Goal: Task Accomplishment & Management: Manage account settings

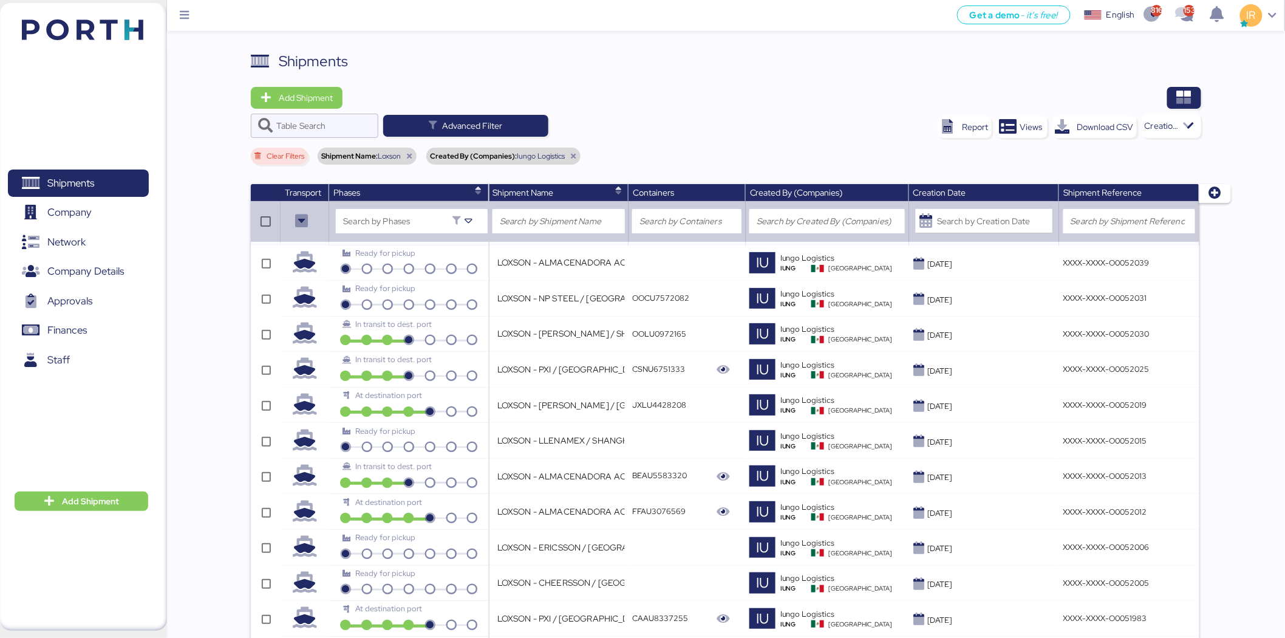
scroll to position [513, 0]
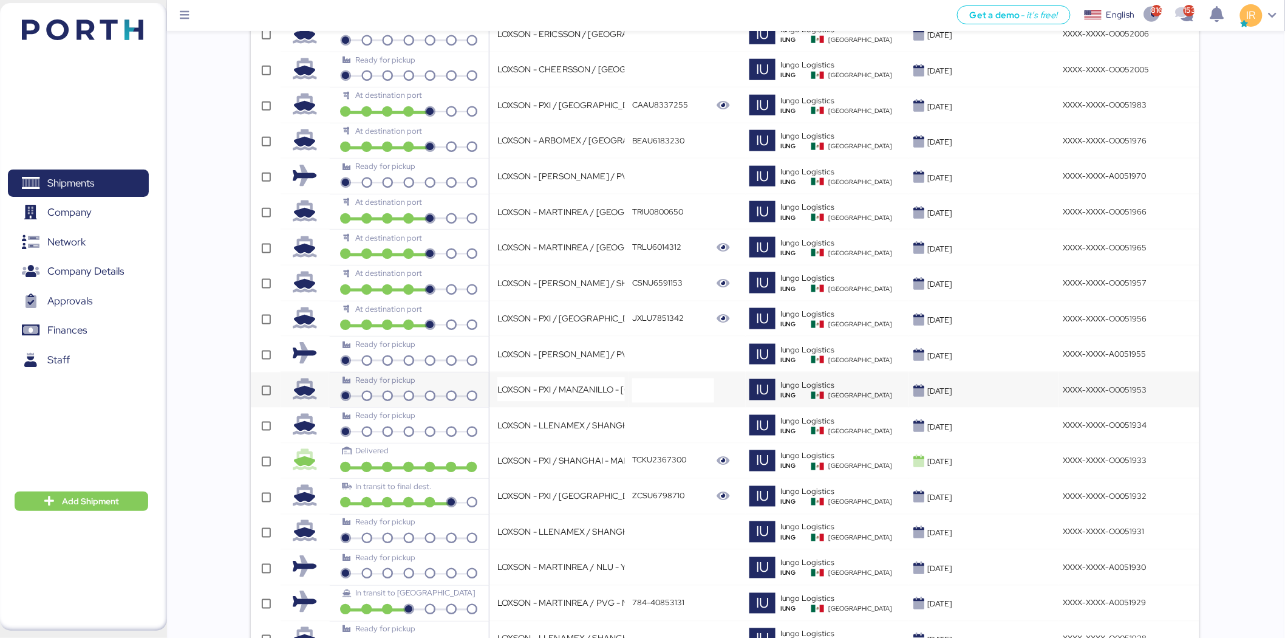
click at [488, 384] on td "Ready for pickup" at bounding box center [409, 390] width 160 height 36
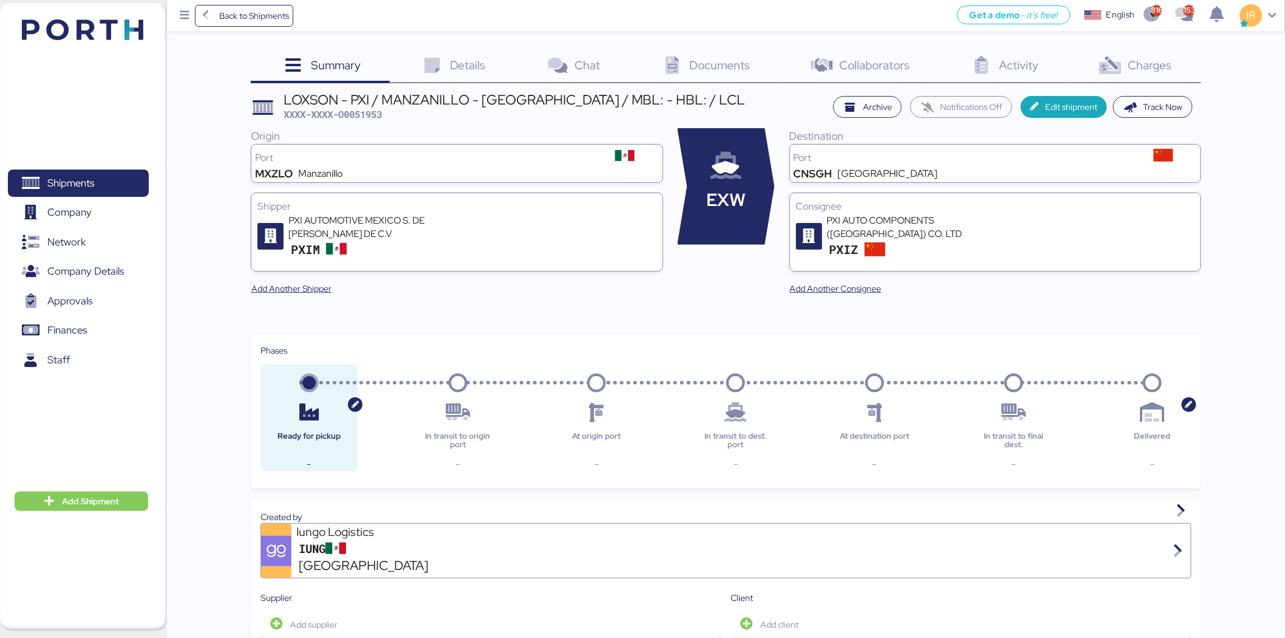
click at [1163, 55] on div "Charges 0" at bounding box center [1134, 66] width 133 height 33
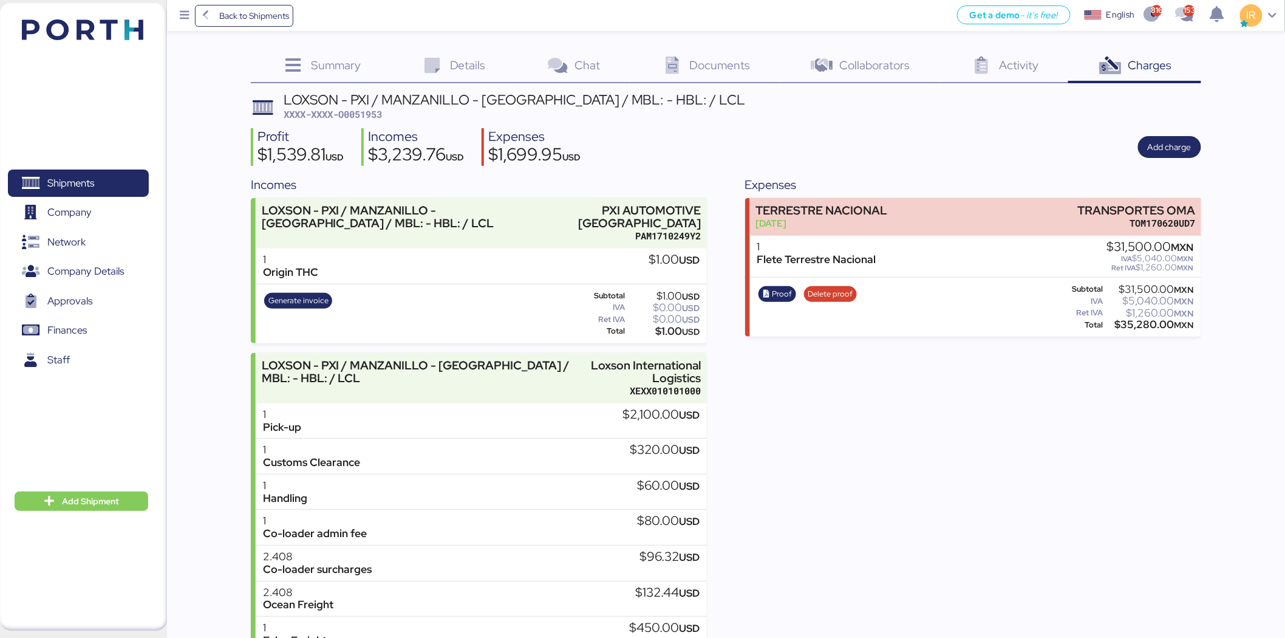
scroll to position [83, 0]
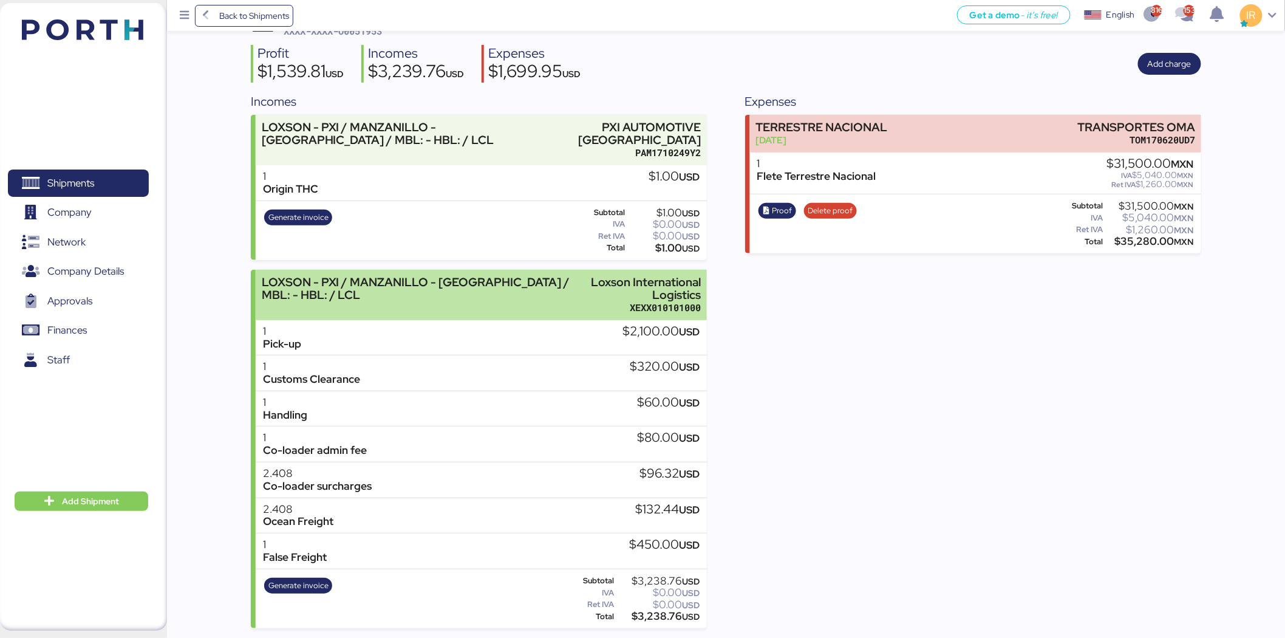
click at [397, 307] on div "LOXSON - PXI / MANZANILLO - [GEOGRAPHIC_DATA] / MBL: - HBL: / LCL" at bounding box center [418, 295] width 312 height 38
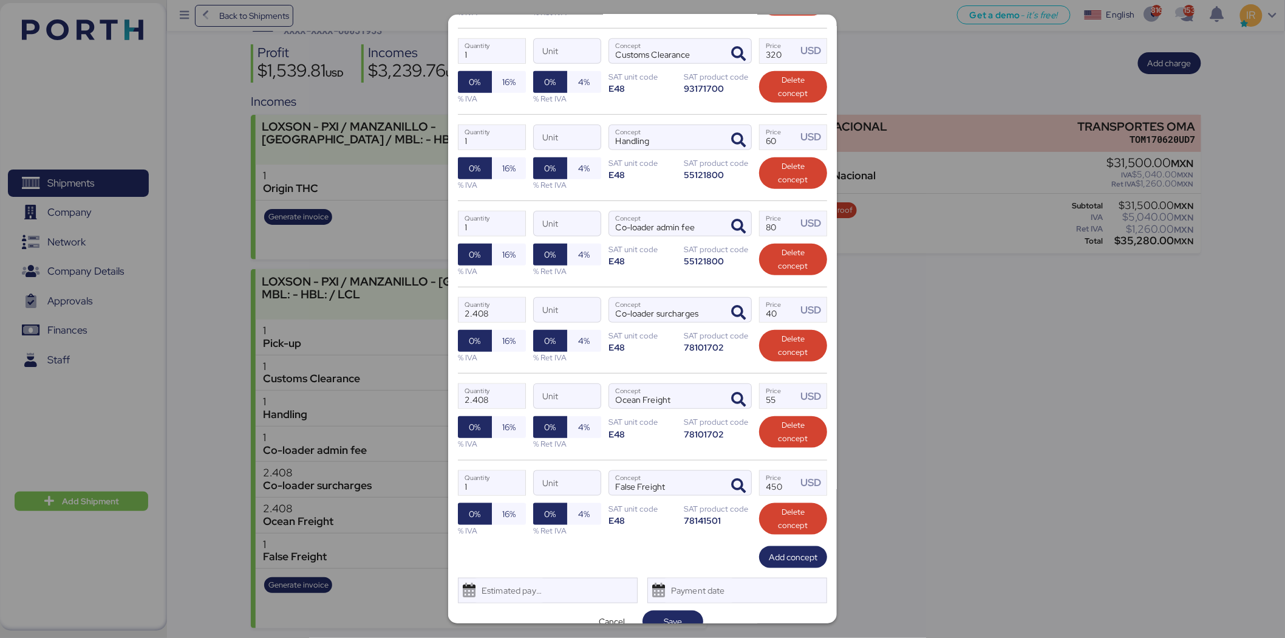
scroll to position [300, 0]
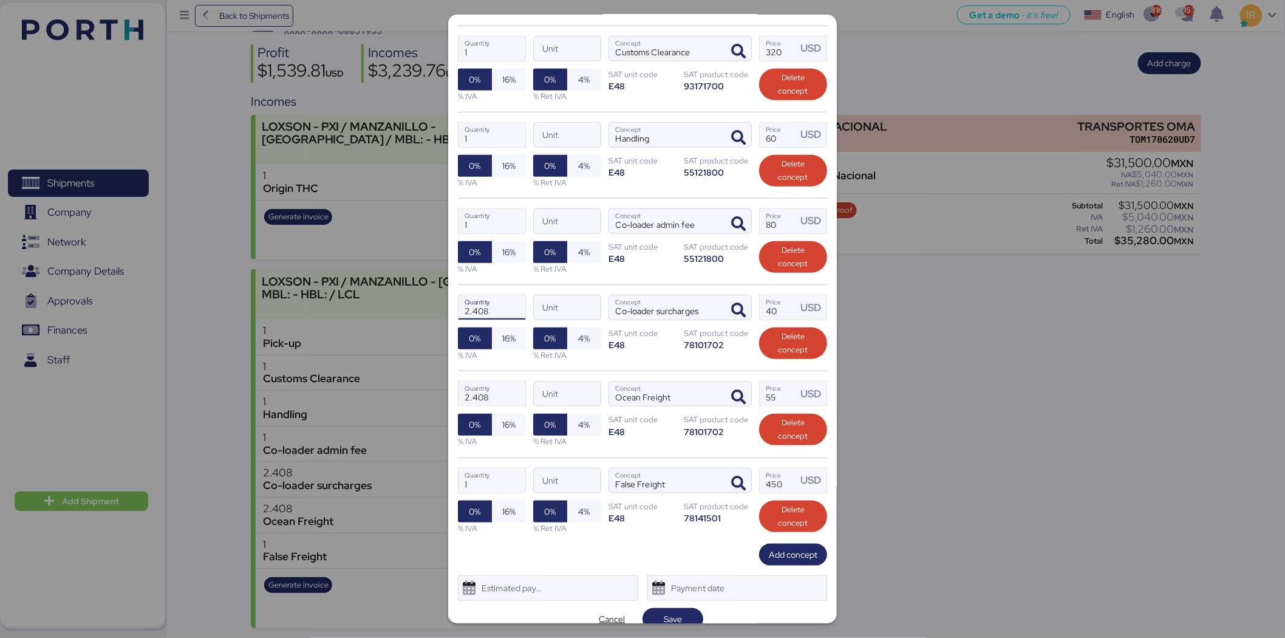
click at [490, 314] on input "2.408" at bounding box center [491, 307] width 67 height 24
type input "2.467"
click at [495, 398] on input "2.408" at bounding box center [491, 393] width 67 height 24
type input "2.467"
click at [680, 617] on span "Save" at bounding box center [672, 618] width 41 height 17
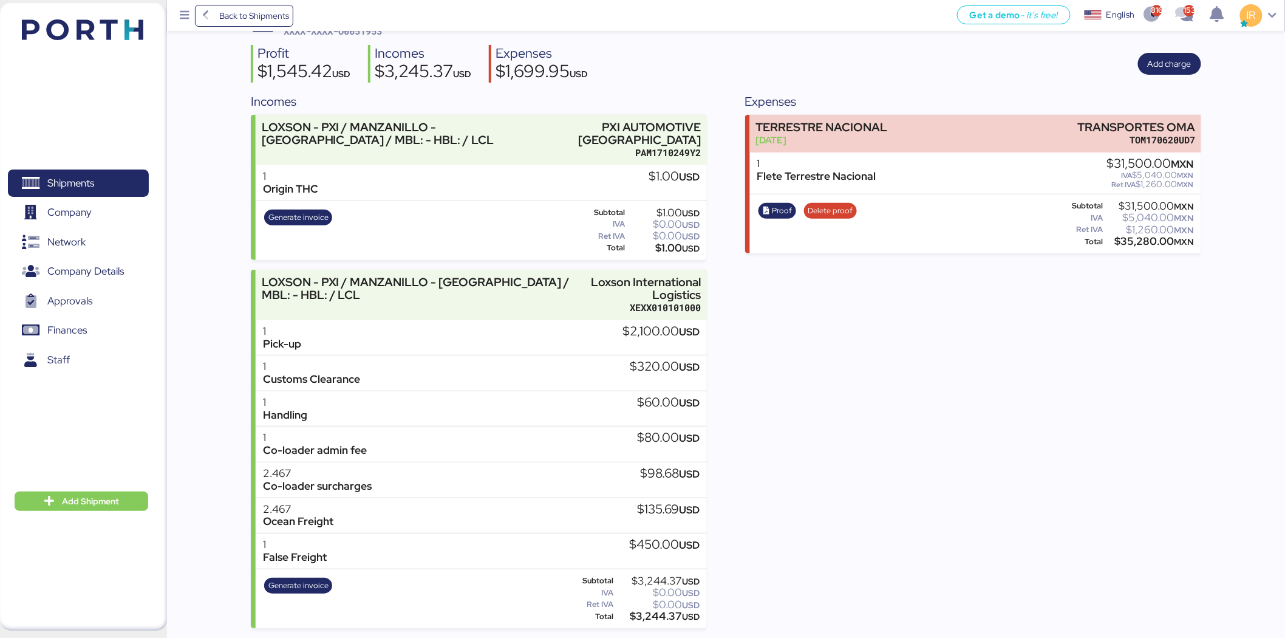
scroll to position [0, 0]
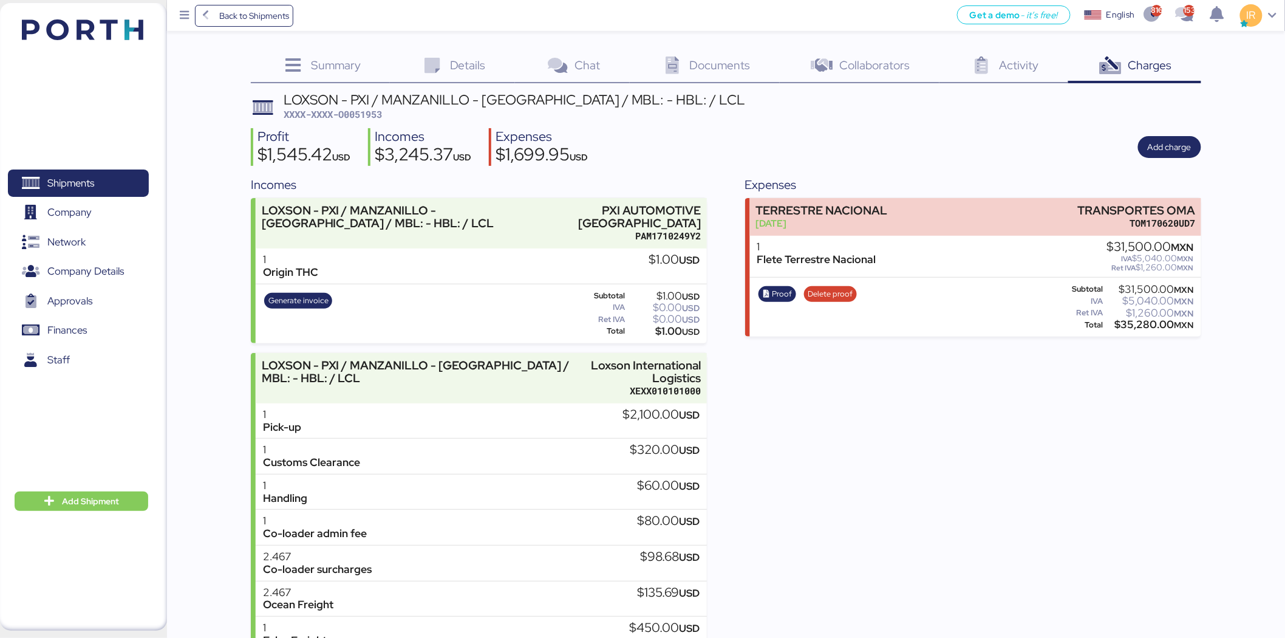
click at [363, 111] on span "XXXX-XXXX-O0051953" at bounding box center [333, 114] width 98 height 12
copy span "O0051953"
click at [360, 112] on span "XXXX-XXXX-O0051953" at bounding box center [333, 114] width 98 height 12
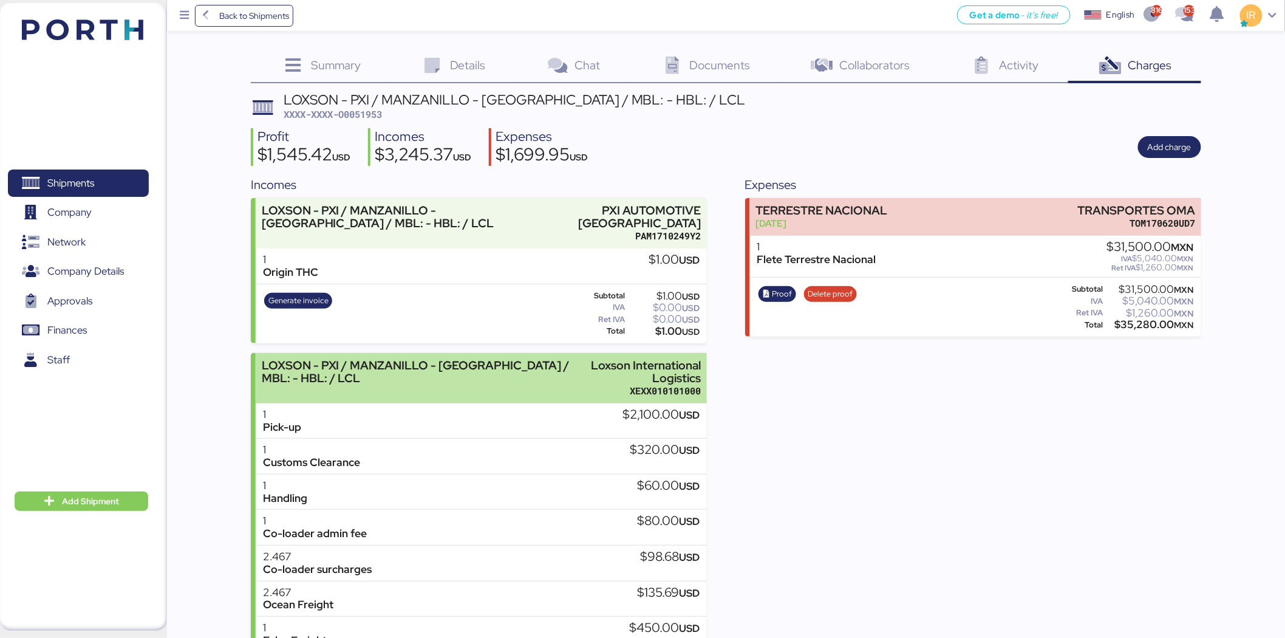
click at [530, 387] on div "LOXSON - PXI / MANZANILLO - [GEOGRAPHIC_DATA] / MBL: - HBL: / LCL" at bounding box center [418, 378] width 312 height 38
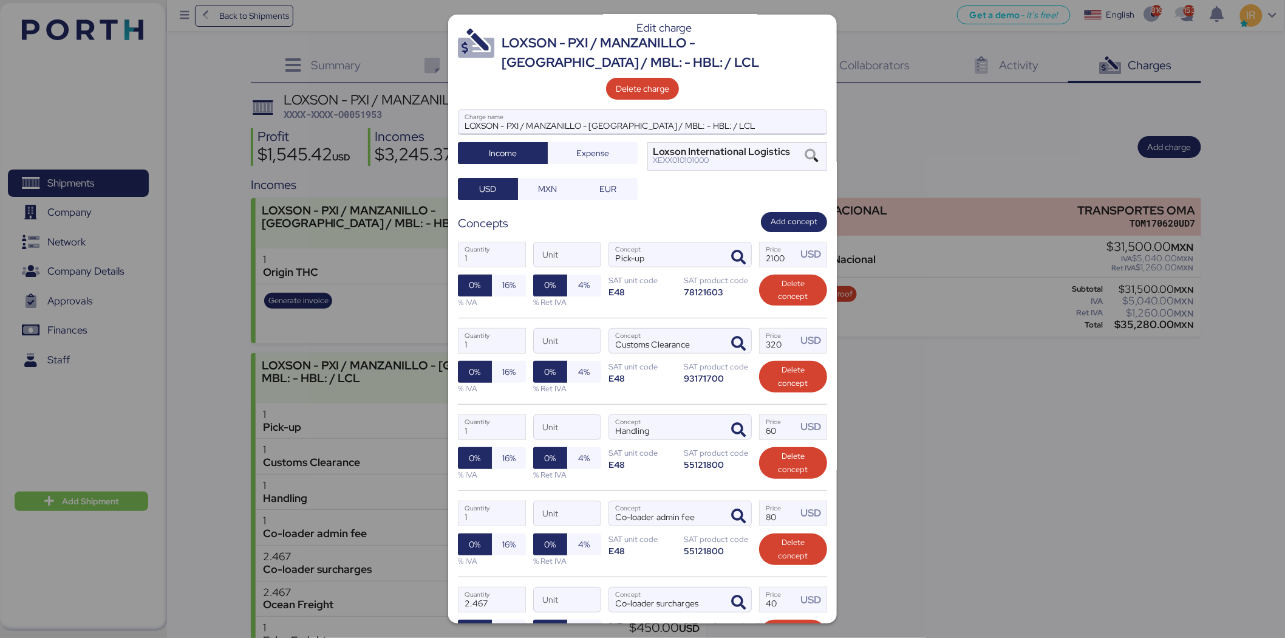
scroll to position [7, 0]
click at [663, 124] on input "LOXSON - PXI / MANZANILLO - [GEOGRAPHIC_DATA] / MBL: - HBL: / LCL" at bounding box center [642, 123] width 368 height 24
paste input "ZLO/SHA/16387"
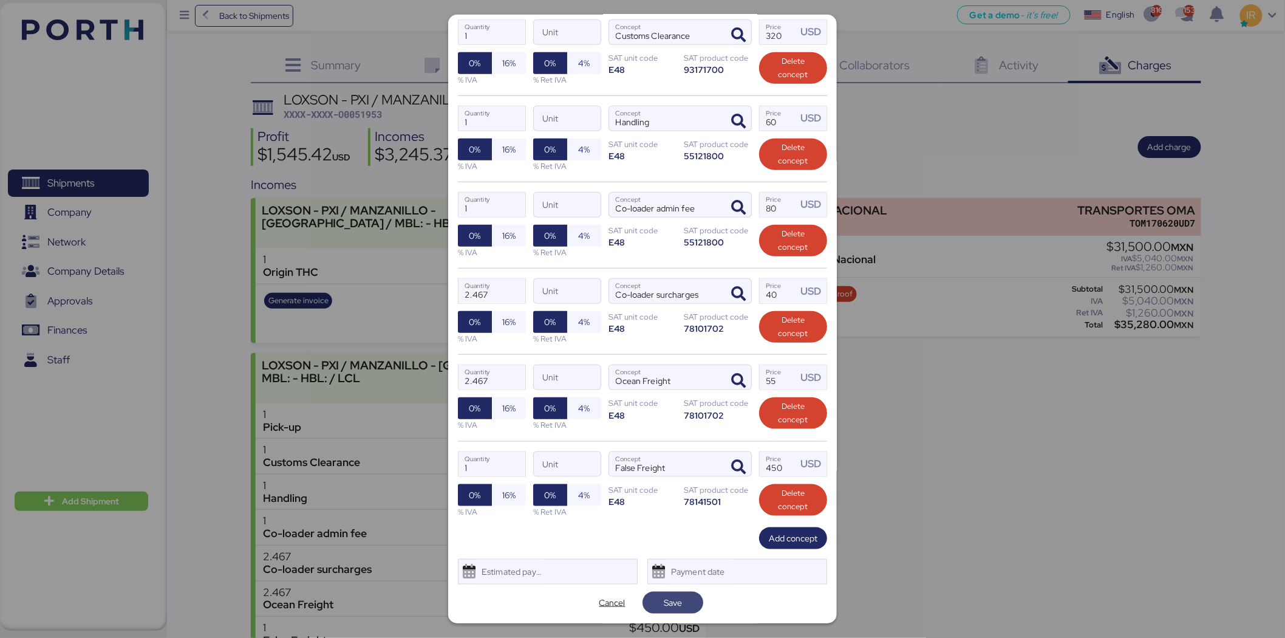
type input "LOXSON - PXI / MANZANILLO - [GEOGRAPHIC_DATA] / MBL: ZLO/SHA/16387 / LCL"
click at [664, 605] on span "Save" at bounding box center [673, 602] width 18 height 15
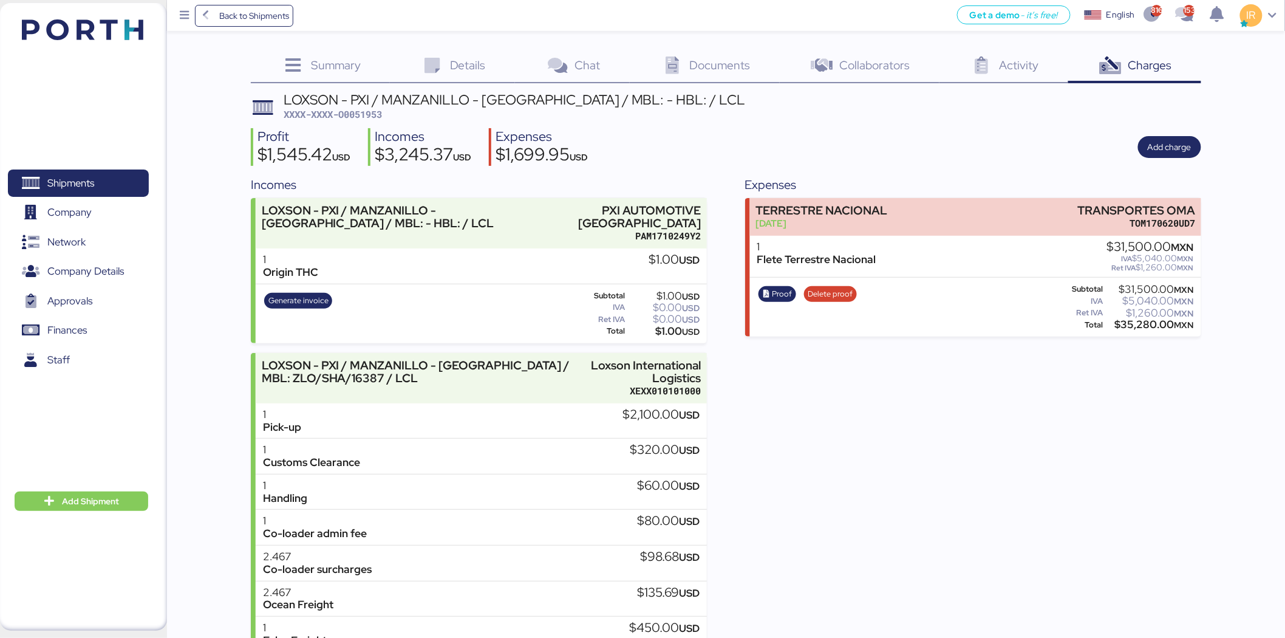
click at [317, 73] on div "Summary 0" at bounding box center [320, 66] width 139 height 33
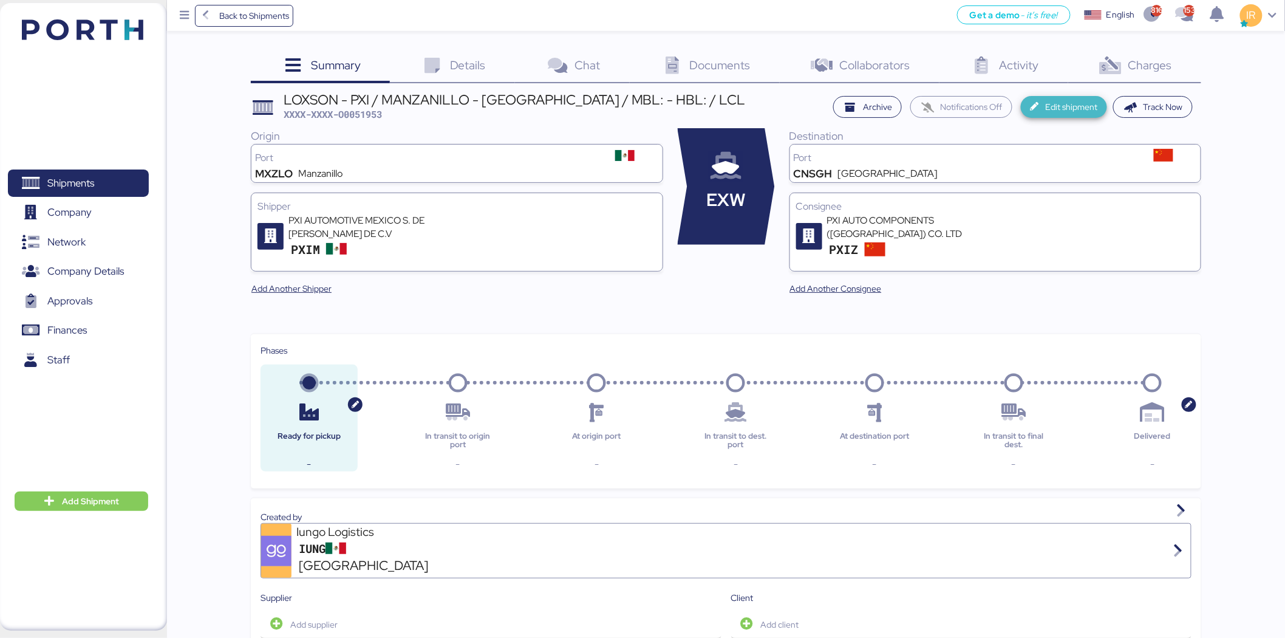
click at [1058, 114] on span "Edit shipment" at bounding box center [1071, 107] width 52 height 15
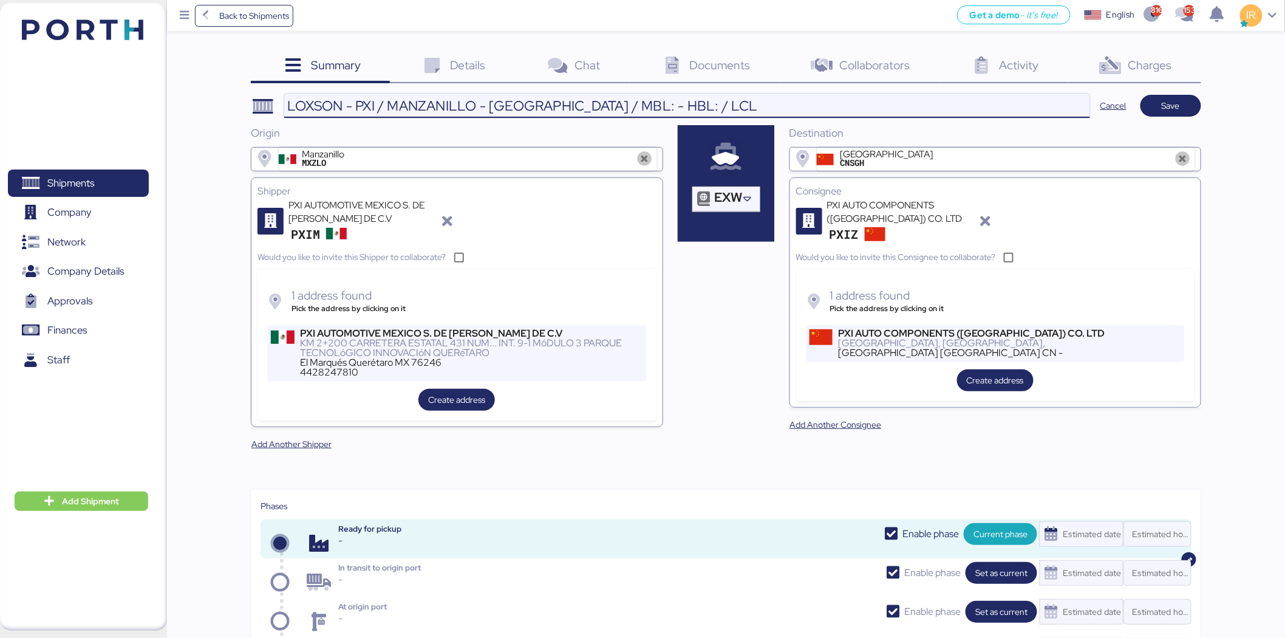
click at [648, 104] on input "LOXSON - PXI / MANZANILLO - [GEOGRAPHIC_DATA] / MBL: - HBL: / LCL" at bounding box center [687, 106] width 806 height 24
paste input "ZLO/SHA/16387"
type input "LOXSON - PXI / MANZANILLO - [GEOGRAPHIC_DATA] / MBL: ZLO/SHA/16387 / LCL"
click at [1160, 106] on span "Save" at bounding box center [1170, 105] width 41 height 17
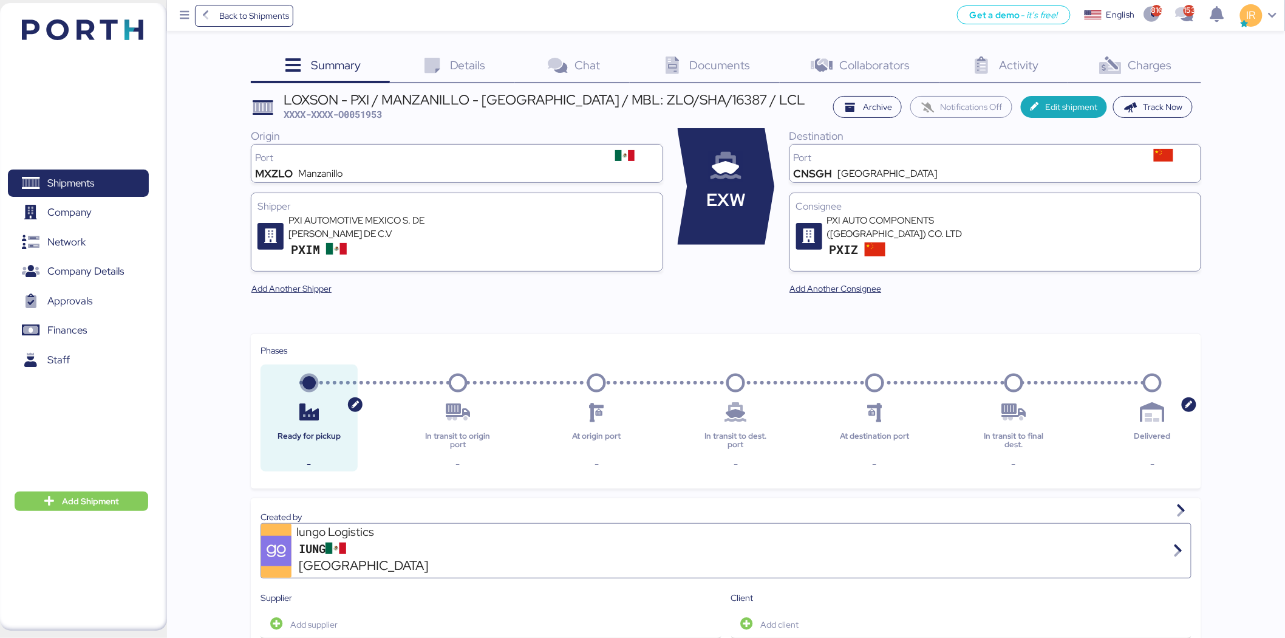
click at [1139, 58] on span "Charges" at bounding box center [1150, 65] width 44 height 16
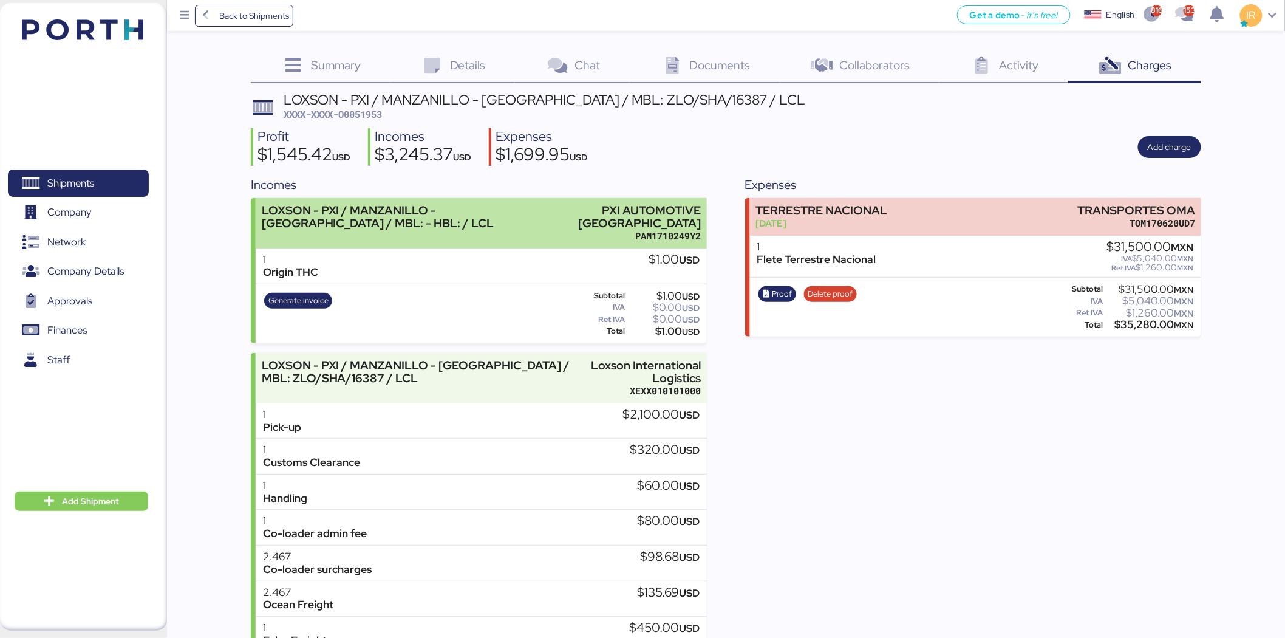
scroll to position [83, 0]
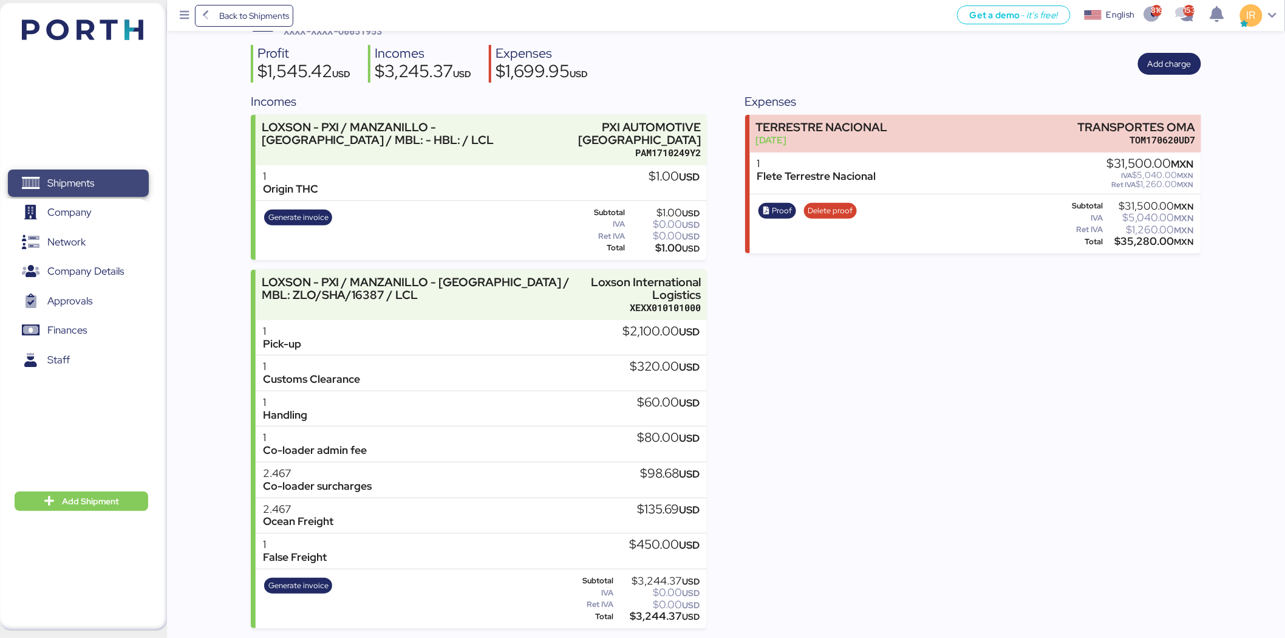
click at [103, 178] on span "Shipments" at bounding box center [78, 183] width 131 height 18
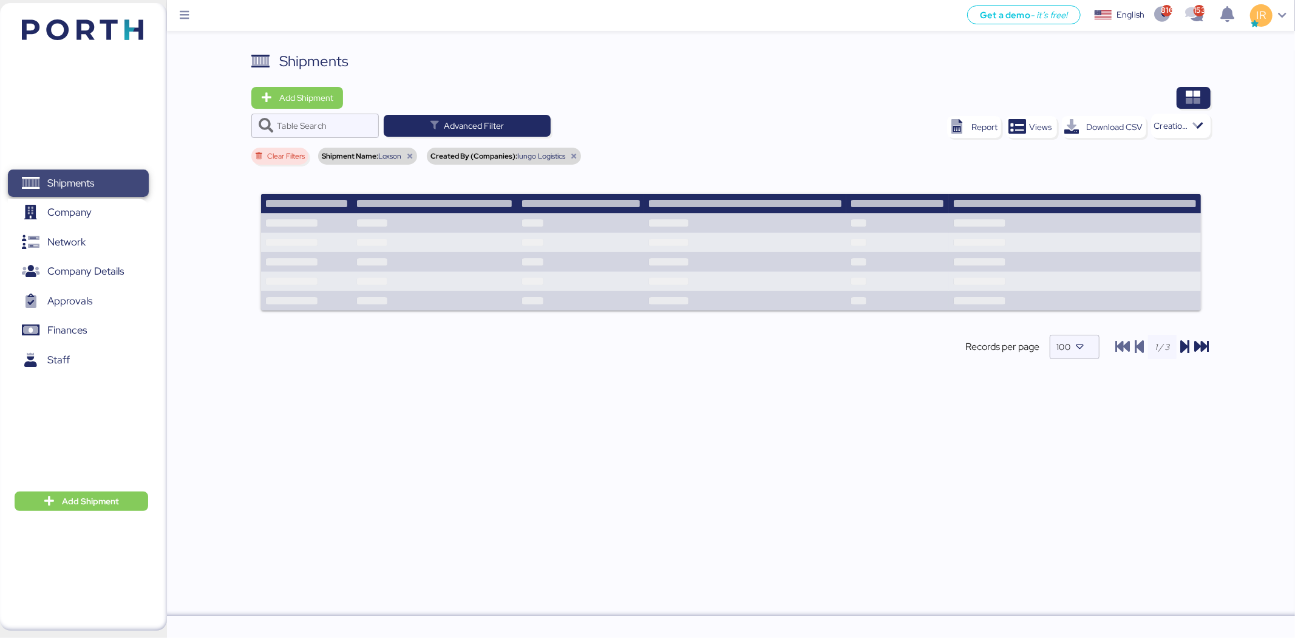
click at [103, 178] on span "Shipments" at bounding box center [78, 183] width 131 height 18
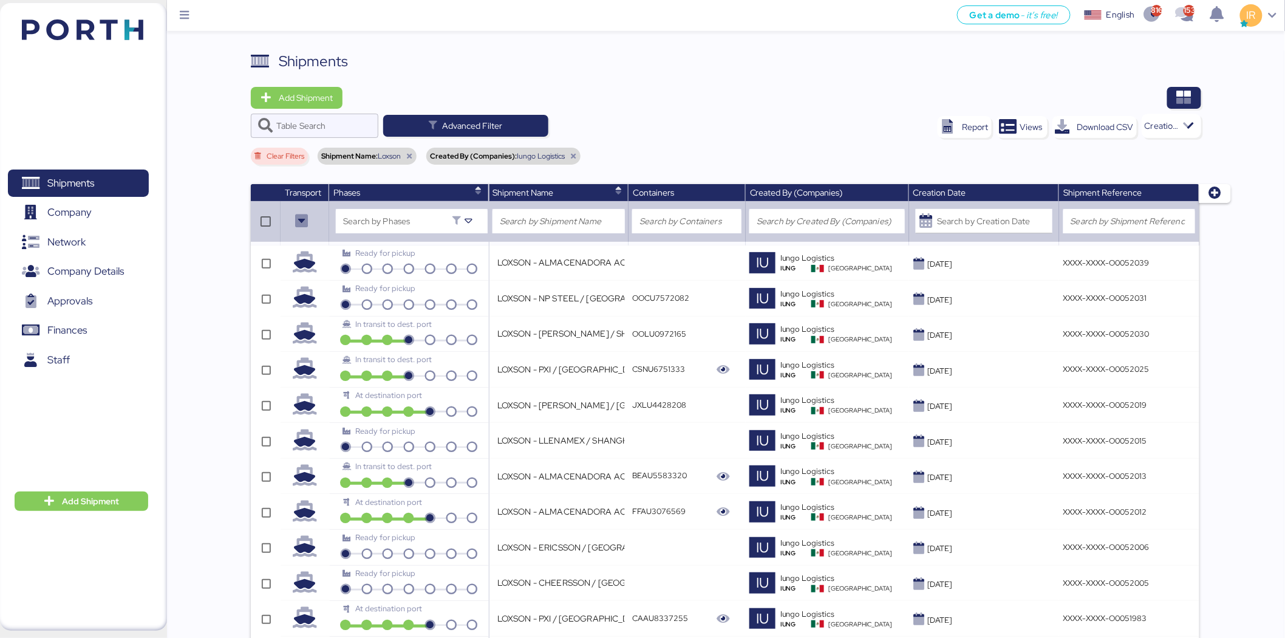
scroll to position [833, 0]
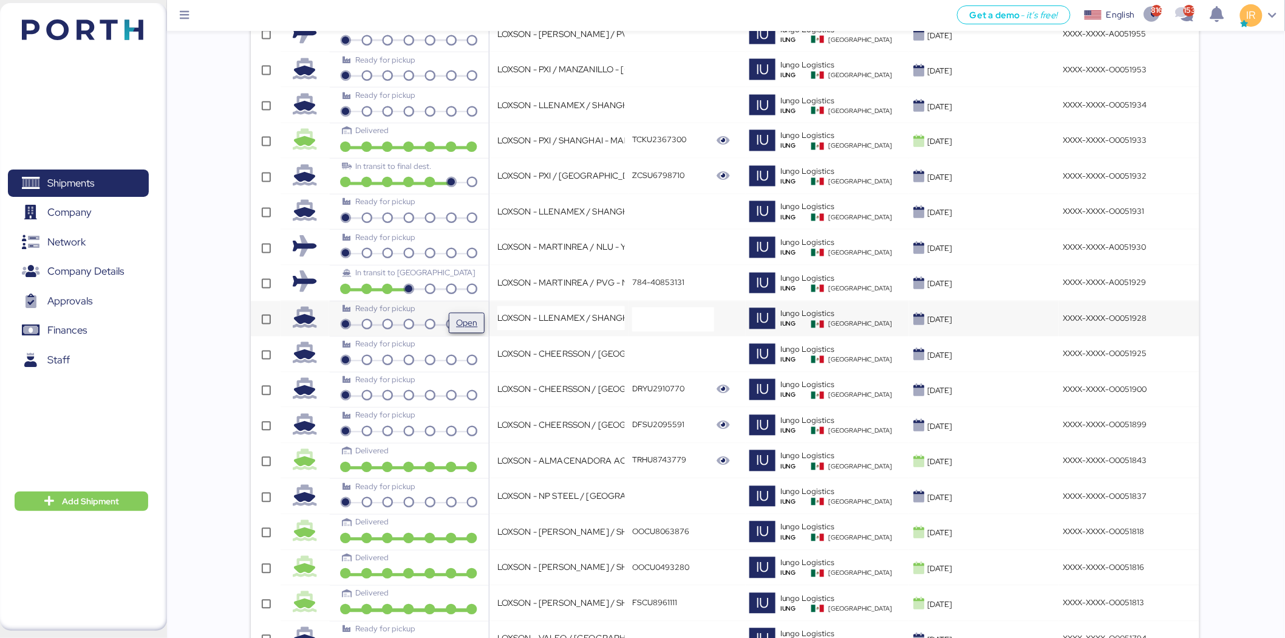
click at [457, 313] on button "Open" at bounding box center [467, 323] width 36 height 21
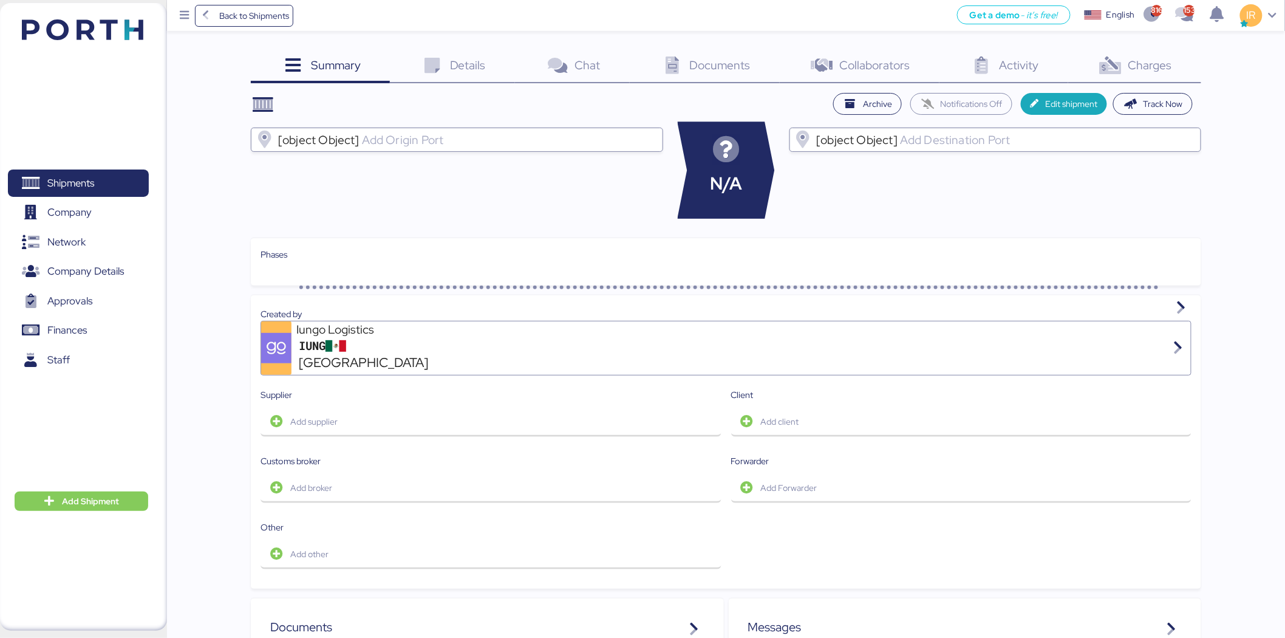
click at [1155, 56] on div "Charges 0" at bounding box center [1134, 66] width 133 height 33
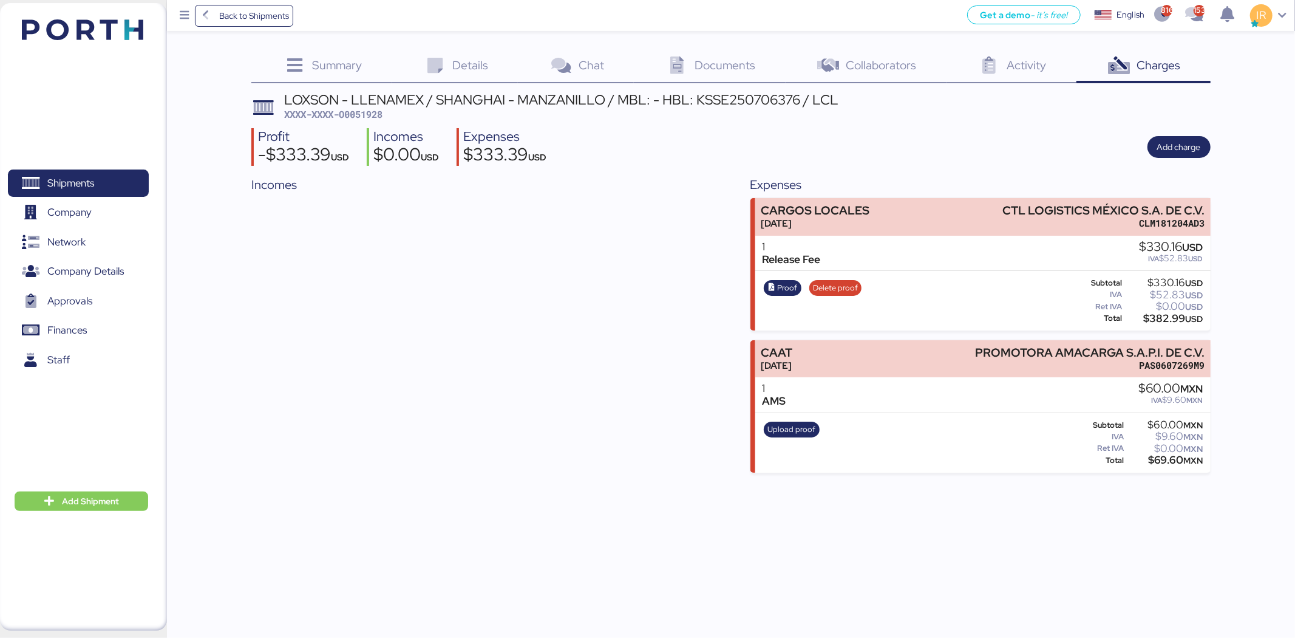
click at [377, 113] on span "XXXX-XXXX-O0051928" at bounding box center [333, 114] width 98 height 12
copy span "O0051928"
click at [374, 116] on span "XXXX-XXXX-O0051928" at bounding box center [333, 114] width 98 height 12
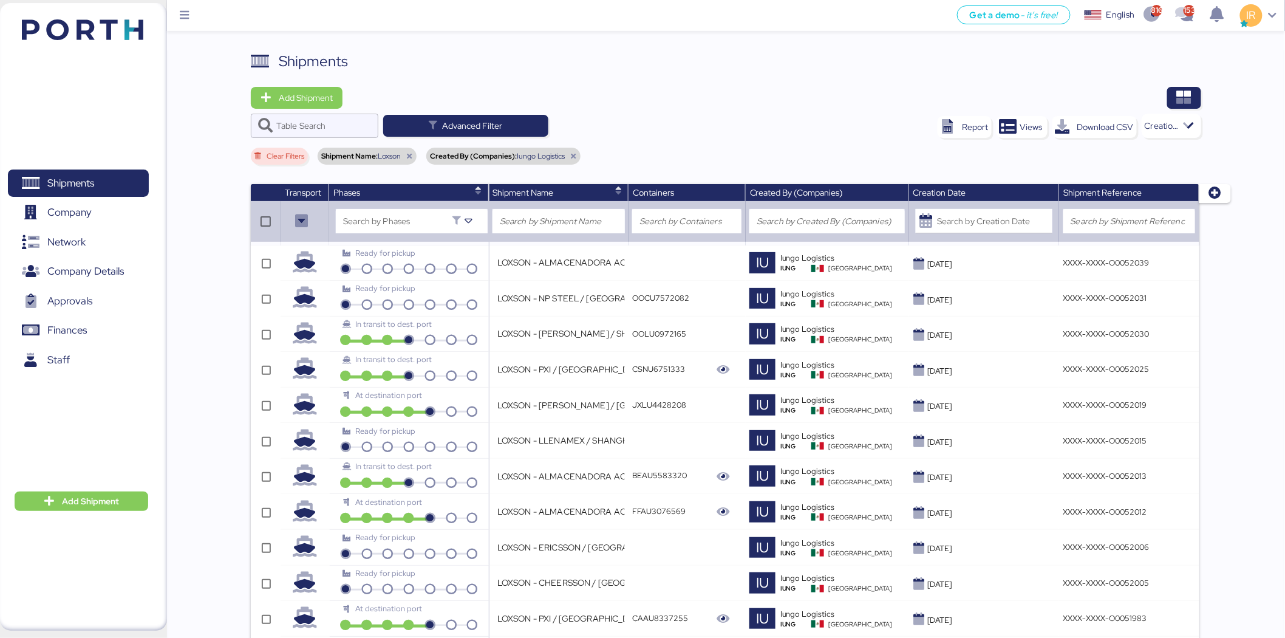
scroll to position [584, 0]
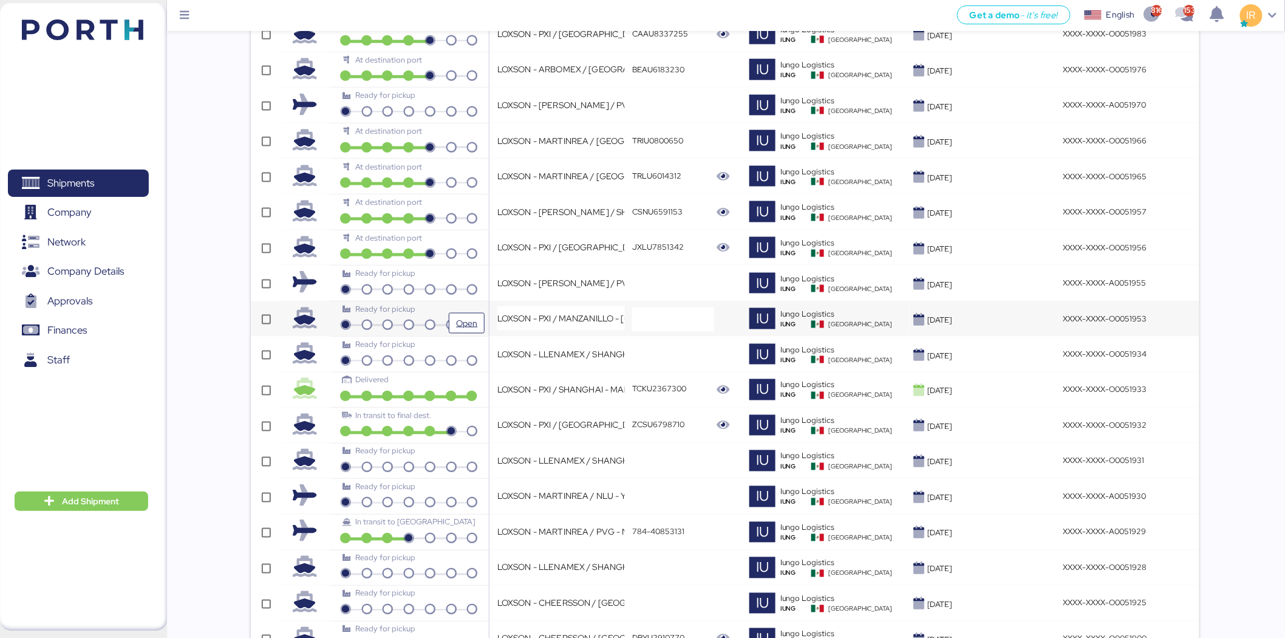
click at [475, 308] on div "Ready for pickup" at bounding box center [409, 313] width 152 height 21
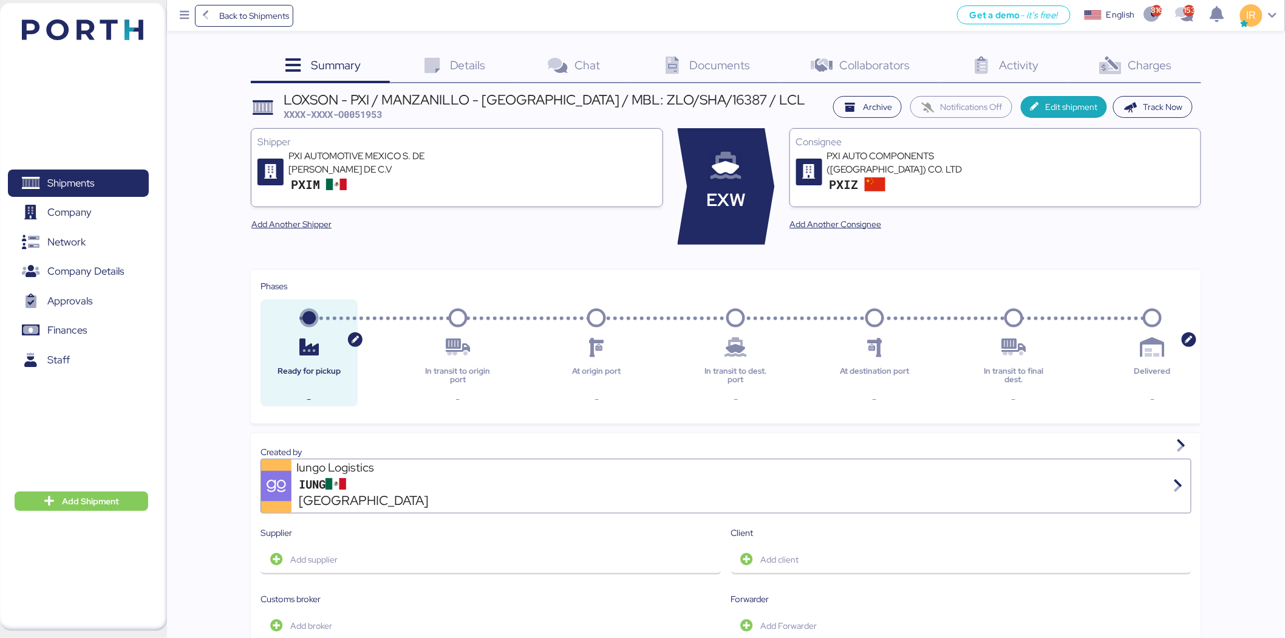
click at [1139, 65] on span "Charges" at bounding box center [1150, 65] width 44 height 16
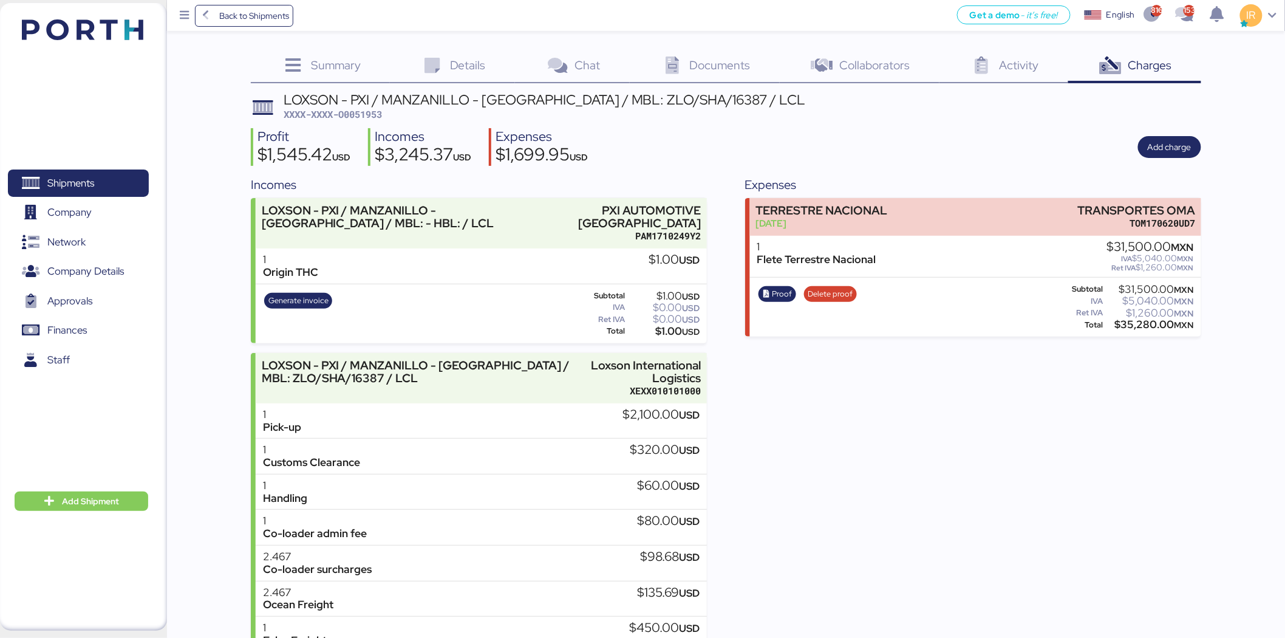
scroll to position [83, 0]
